Goal: Communication & Community: Answer question/provide support

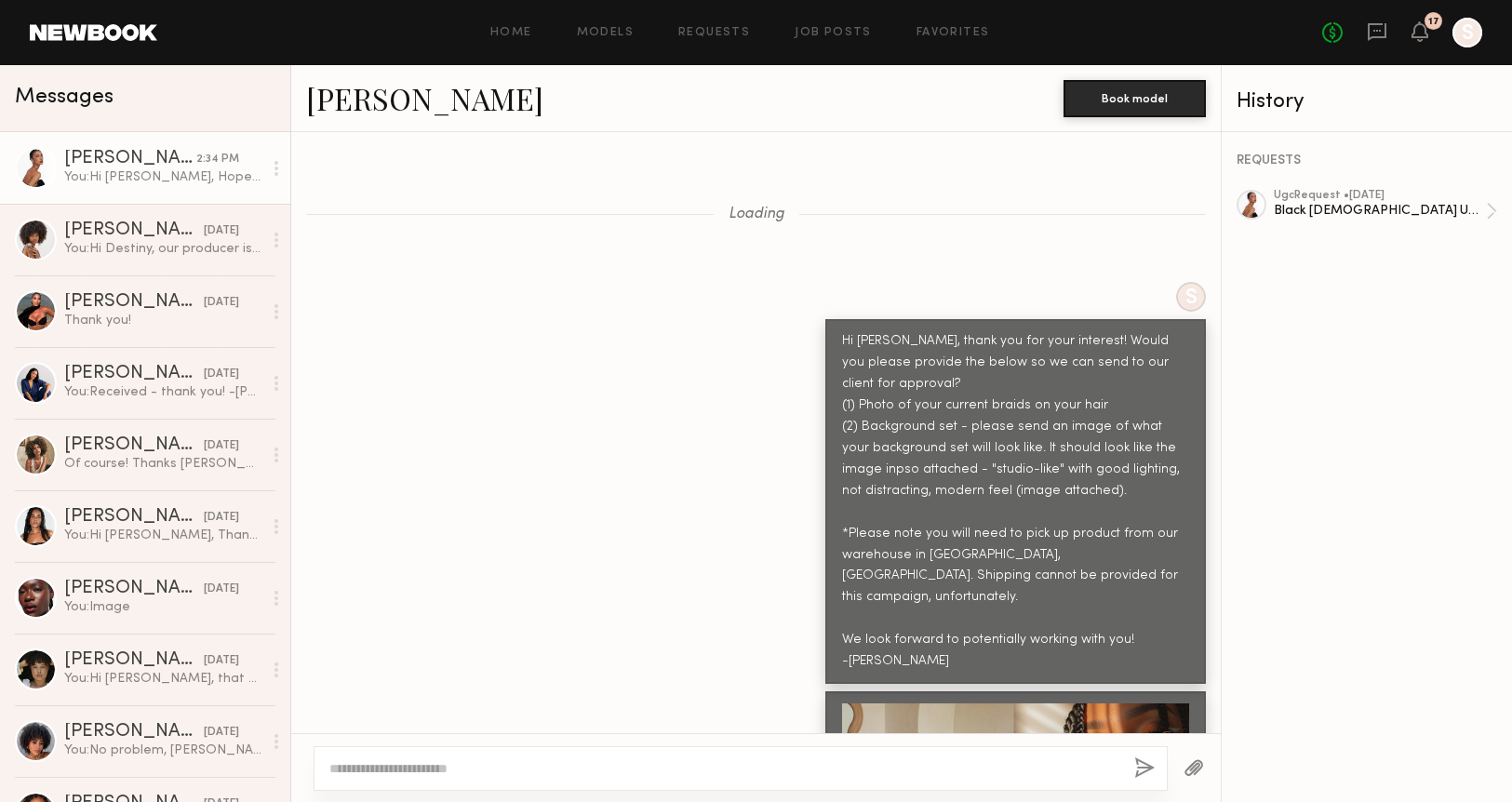
scroll to position [3080, 0]
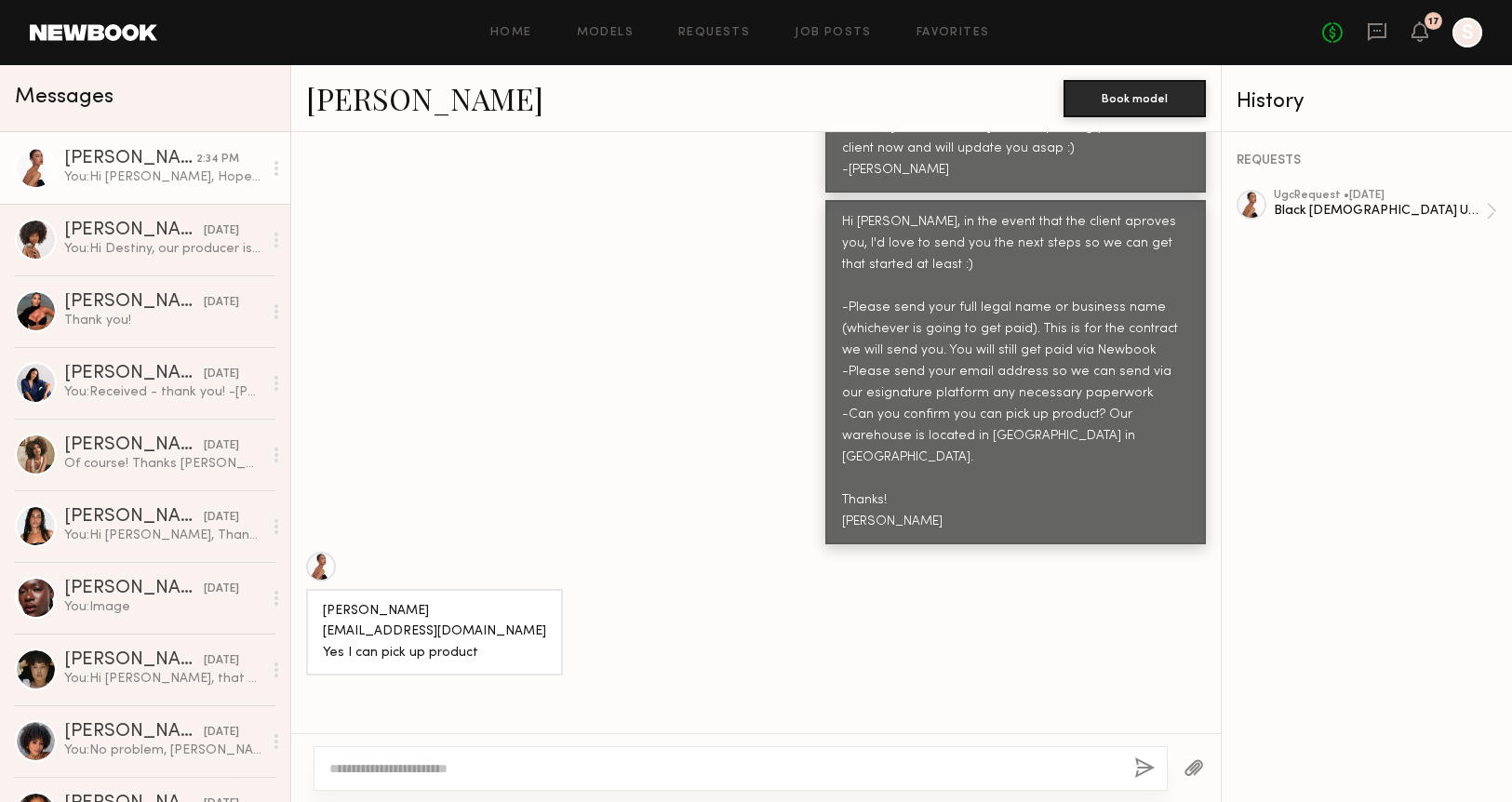
scroll to position [6766, 0]
